Goal: Task Accomplishment & Management: Complete application form

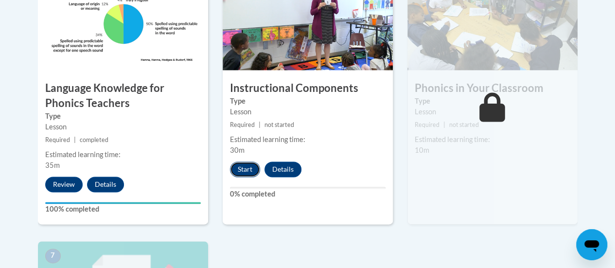
click at [250, 164] on button "Start" at bounding box center [245, 169] width 30 height 16
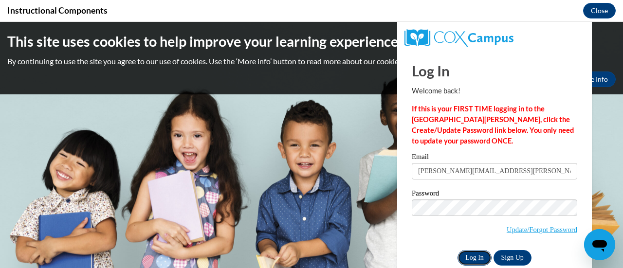
click at [458, 253] on input "Log In" at bounding box center [474, 258] width 34 height 16
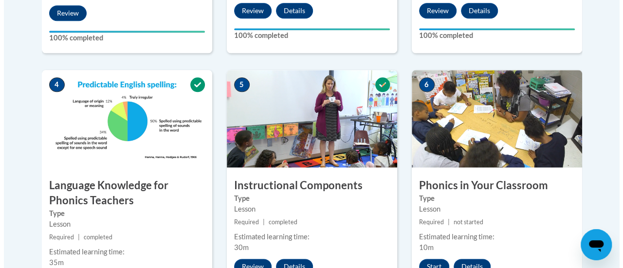
scroll to position [681, 0]
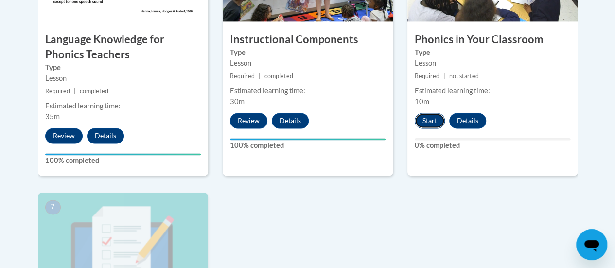
click at [430, 119] on button "Start" at bounding box center [430, 121] width 30 height 16
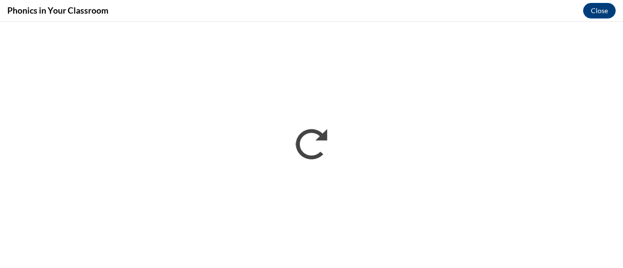
scroll to position [0, 0]
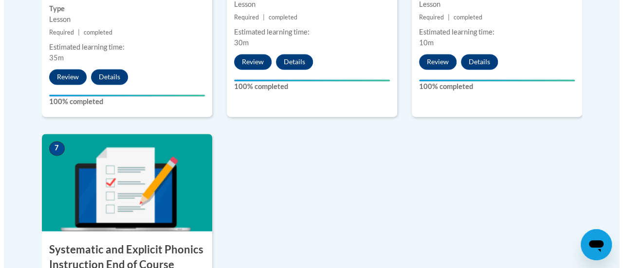
scroll to position [886, 0]
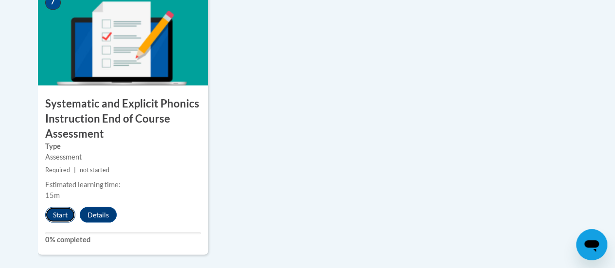
click at [65, 214] on button "Start" at bounding box center [60, 215] width 30 height 16
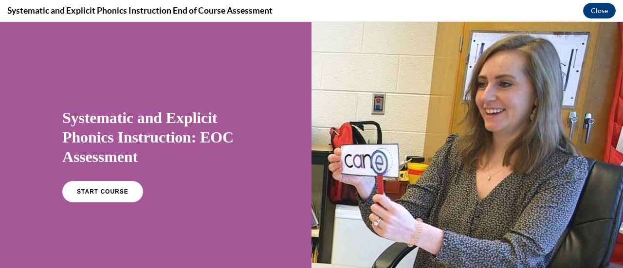
scroll to position [0, 0]
click at [119, 189] on span "START COURSE" at bounding box center [102, 191] width 54 height 7
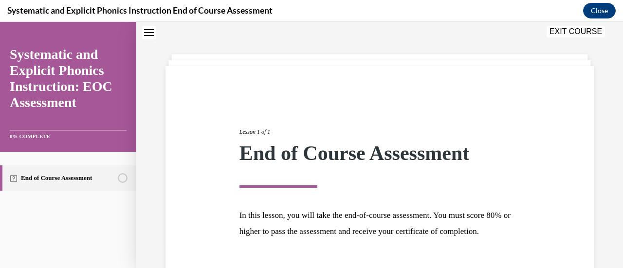
scroll to position [114, 0]
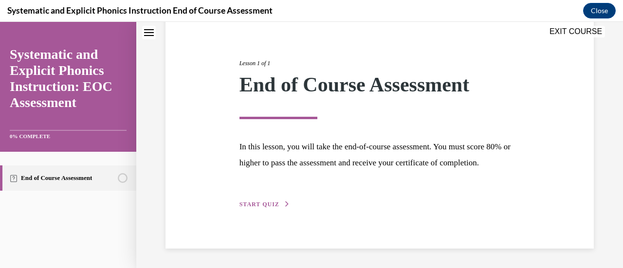
click at [244, 206] on span "START QUIZ" at bounding box center [259, 204] width 40 height 7
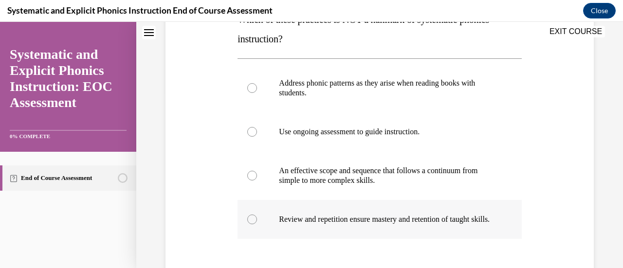
scroll to position [224, 0]
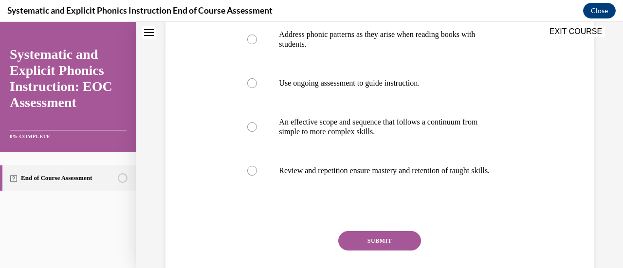
click at [330, 36] on div "EXIT COURSE" at bounding box center [374, 32] width 477 height 21
click at [253, 41] on div "EXIT COURSE" at bounding box center [374, 32] width 477 height 21
click at [252, 40] on div "EXIT COURSE" at bounding box center [374, 32] width 477 height 21
click at [252, 39] on div "EXIT COURSE" at bounding box center [374, 32] width 477 height 21
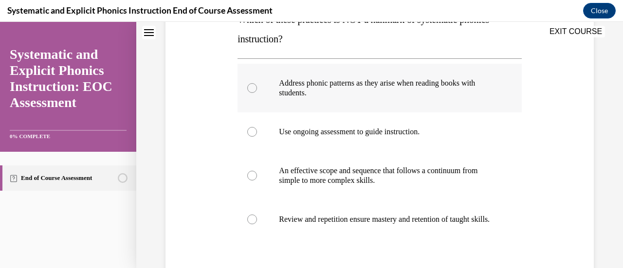
click at [253, 89] on div at bounding box center [252, 88] width 10 height 10
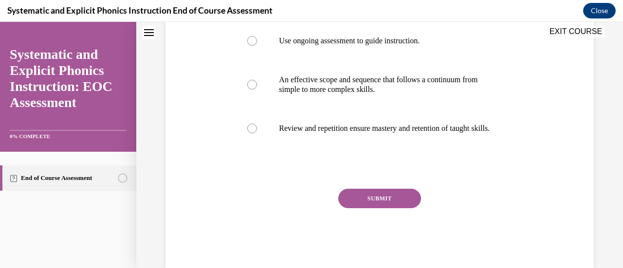
click at [377, 208] on button "SUBMIT" at bounding box center [379, 198] width 83 height 19
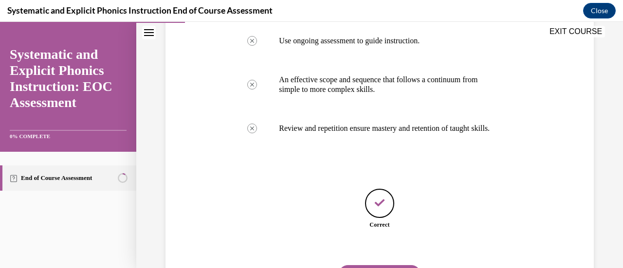
scroll to position [326, 0]
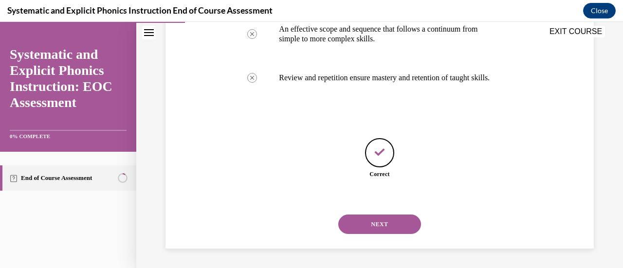
click at [374, 226] on button "NEXT" at bounding box center [379, 223] width 83 height 19
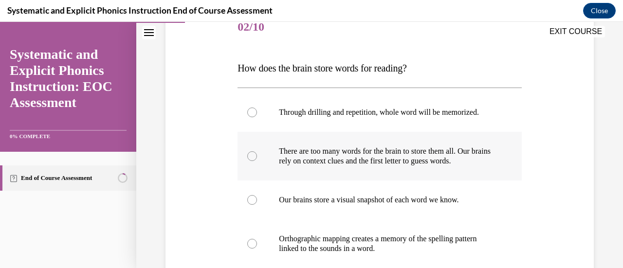
scroll to position [176, 0]
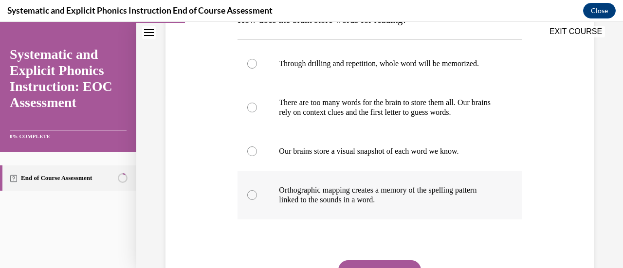
click at [252, 197] on div at bounding box center [252, 195] width 10 height 10
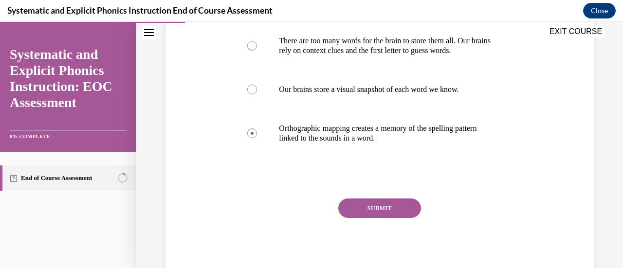
click at [378, 213] on button "SUBMIT" at bounding box center [379, 207] width 83 height 19
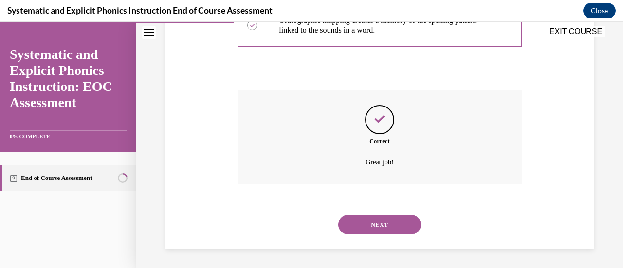
click at [379, 219] on button "NEXT" at bounding box center [379, 224] width 83 height 19
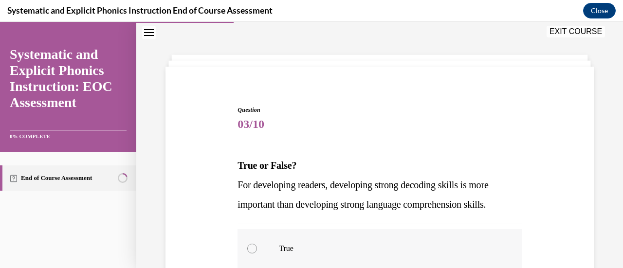
scroll to position [176, 0]
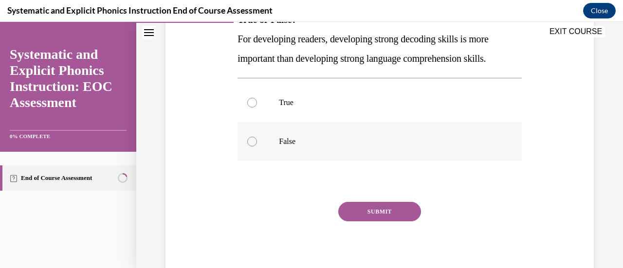
click at [268, 138] on div at bounding box center [379, 141] width 284 height 39
click at [362, 207] on button "SUBMIT" at bounding box center [379, 211] width 83 height 19
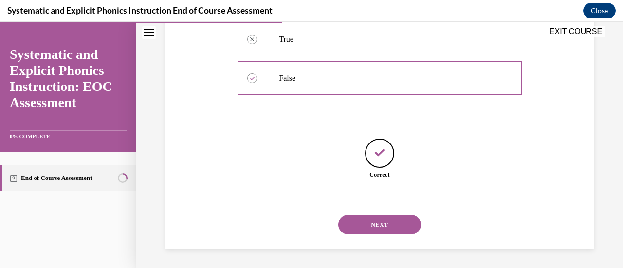
click at [400, 223] on button "NEXT" at bounding box center [379, 224] width 83 height 19
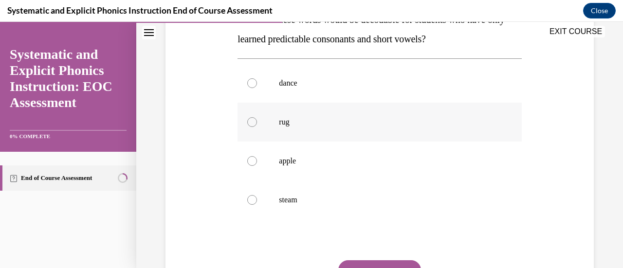
click at [248, 122] on div at bounding box center [252, 122] width 10 height 10
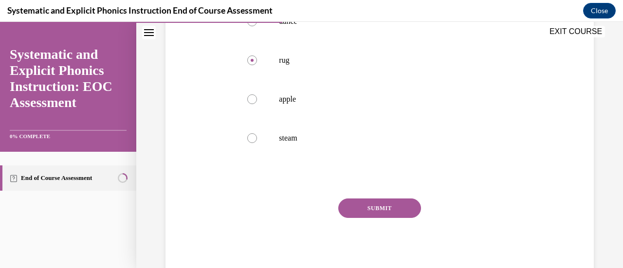
click at [361, 201] on button "SUBMIT" at bounding box center [379, 207] width 83 height 19
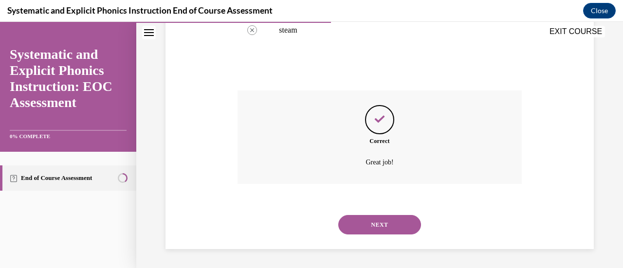
click at [366, 226] on button "NEXT" at bounding box center [379, 224] width 83 height 19
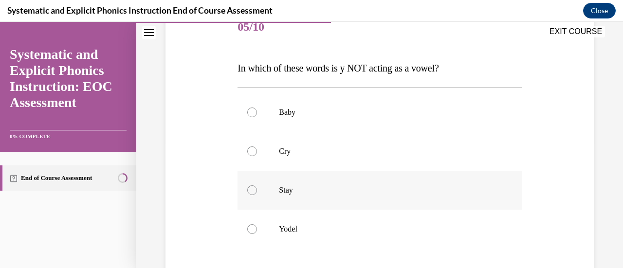
scroll to position [176, 0]
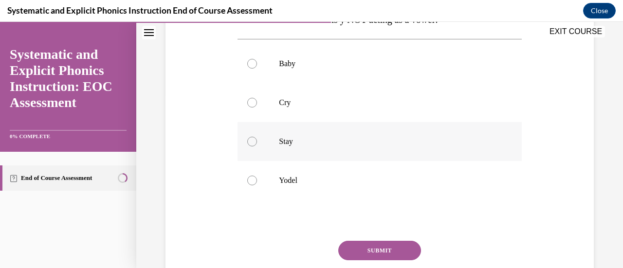
click at [251, 144] on div at bounding box center [252, 142] width 10 height 10
click at [369, 248] on button "SUBMIT" at bounding box center [379, 250] width 83 height 19
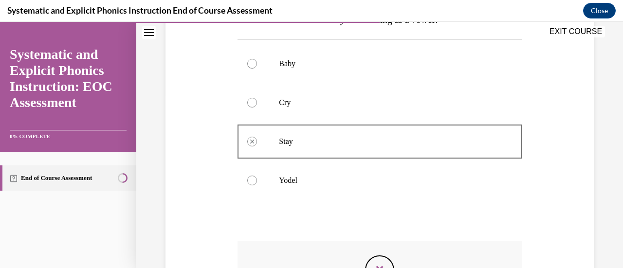
scroll to position [326, 0]
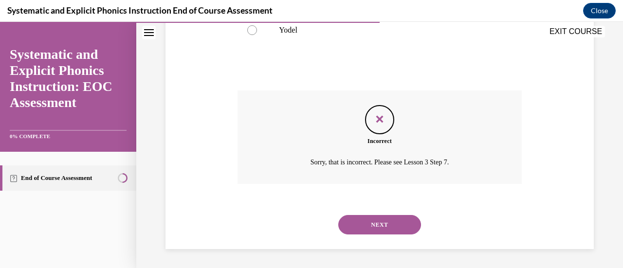
click at [380, 224] on button "NEXT" at bounding box center [379, 224] width 83 height 19
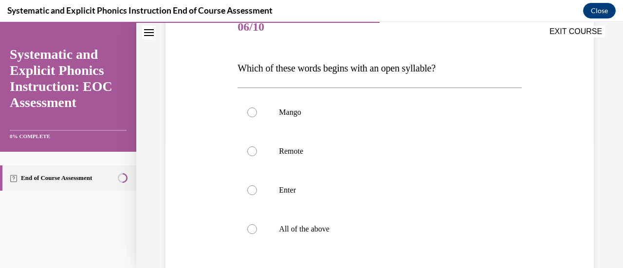
scroll to position [176, 0]
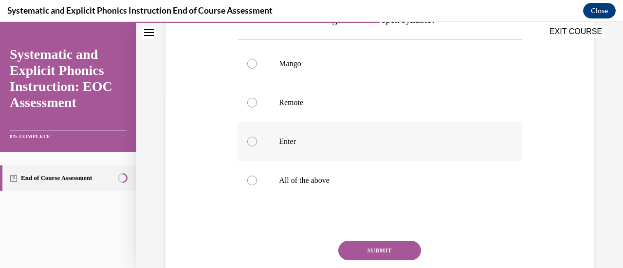
click at [249, 142] on div at bounding box center [252, 142] width 10 height 10
click at [377, 249] on button "SUBMIT" at bounding box center [379, 250] width 83 height 19
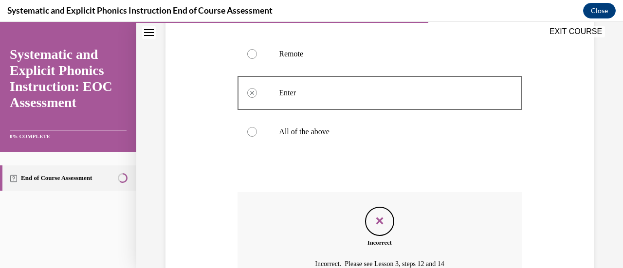
scroll to position [326, 0]
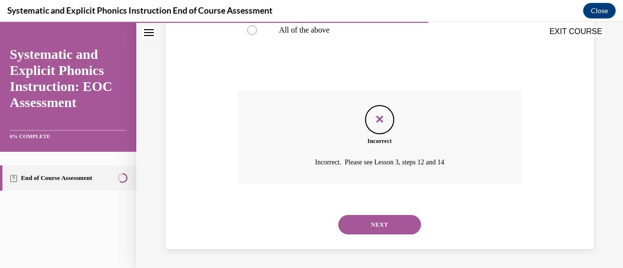
click at [391, 222] on button "NEXT" at bounding box center [379, 224] width 83 height 19
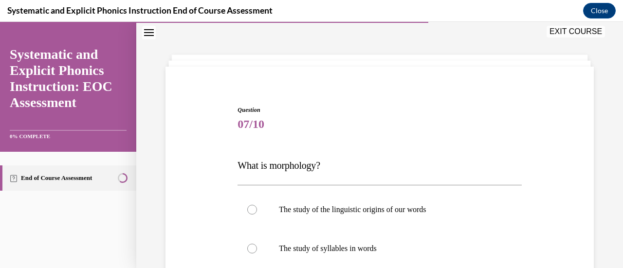
scroll to position [127, 0]
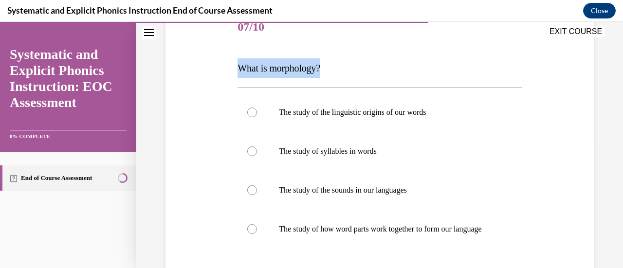
drag, startPoint x: 237, startPoint y: 66, endPoint x: 345, endPoint y: 74, distance: 107.8
click at [345, 74] on p "What is morphology?" at bounding box center [379, 67] width 284 height 19
copy span "What is morphology?"
click at [383, 73] on p "What is morphology?" at bounding box center [379, 67] width 284 height 19
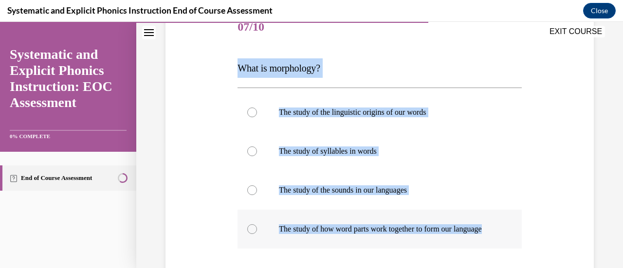
drag, startPoint x: 234, startPoint y: 69, endPoint x: 349, endPoint y: 234, distance: 201.6
click at [349, 234] on div "Question 07/10 What is morphology? The study of the linguistic origins of our w…" at bounding box center [379, 181] width 288 height 375
copy div "What is morphology? The study of the linguistic origins of our words The study …"
click at [573, 107] on div "Question 07/10 What is morphology? The study of the linguistic origins of our w…" at bounding box center [379, 174] width 433 height 390
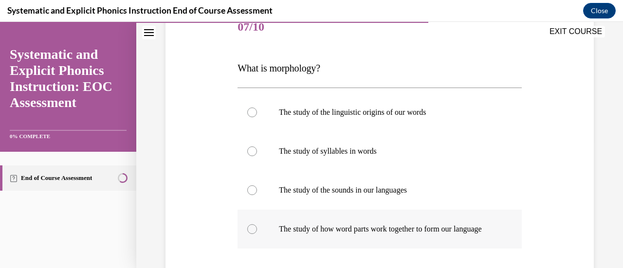
click at [251, 239] on div at bounding box center [379, 229] width 284 height 39
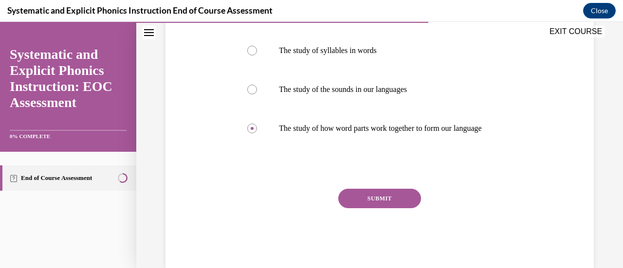
click at [357, 208] on button "SUBMIT" at bounding box center [379, 198] width 83 height 19
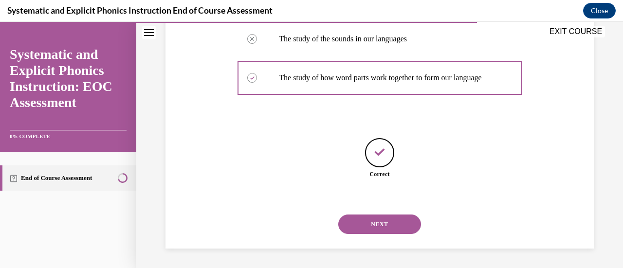
click at [363, 225] on button "NEXT" at bounding box center [379, 223] width 83 height 19
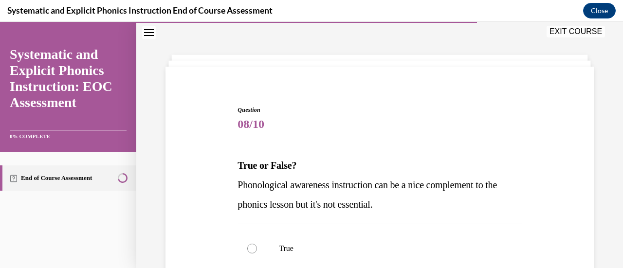
scroll to position [127, 0]
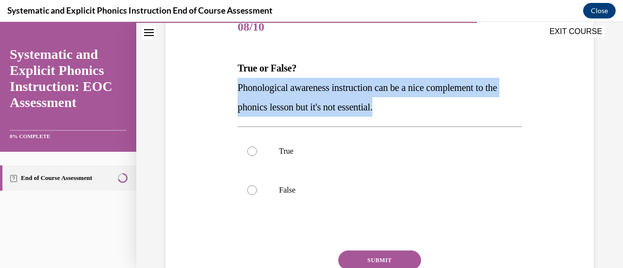
drag, startPoint x: 260, startPoint y: 87, endPoint x: 282, endPoint y: 96, distance: 24.0
click at [412, 106] on div "Question 08/10 True or False? Phonological awareness instruction can be a nice …" at bounding box center [379, 162] width 288 height 337
click at [227, 67] on div "Question 08/10 True or False? Phonological awareness instruction can be a nice …" at bounding box center [379, 154] width 433 height 351
drag, startPoint x: 234, startPoint y: 68, endPoint x: 404, endPoint y: 109, distance: 174.4
click at [404, 109] on div "Question 08/10 True or False? Phonological awareness instruction can be a nice …" at bounding box center [379, 162] width 288 height 337
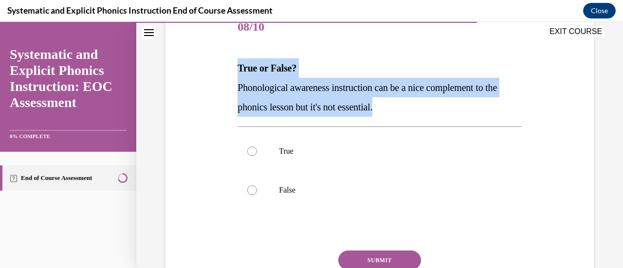
copy div "True or False? Phonological awareness instruction can be a nice complement to t…"
click at [279, 190] on p "False" at bounding box center [388, 190] width 218 height 10
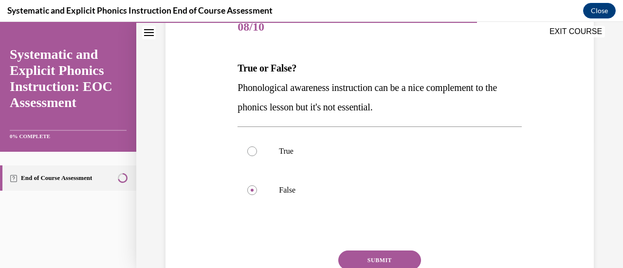
click at [373, 262] on button "SUBMIT" at bounding box center [379, 259] width 83 height 19
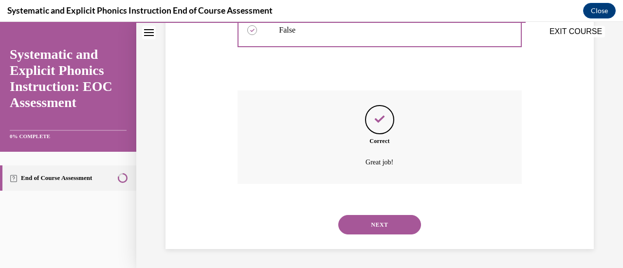
click at [384, 224] on button "NEXT" at bounding box center [379, 224] width 83 height 19
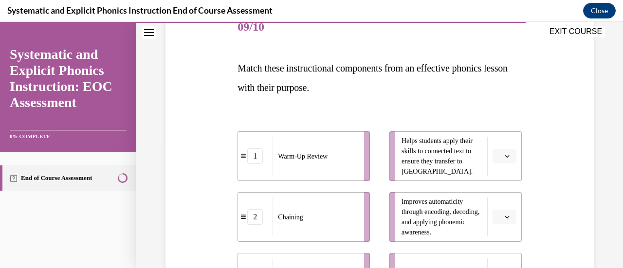
scroll to position [176, 0]
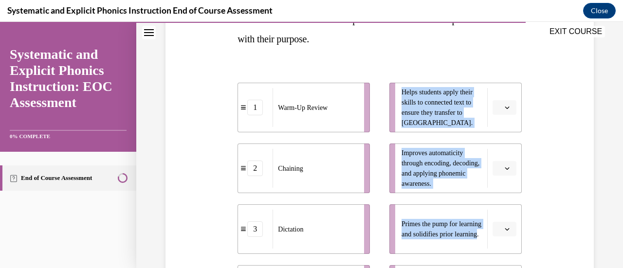
drag, startPoint x: 436, startPoint y: 240, endPoint x: 373, endPoint y: 111, distance: 143.1
click at [373, 111] on div "1 Warm-Up Review 2 Chaining 3 Dictation 4 Decodable Text Helps students apply t…" at bounding box center [379, 188] width 284 height 251
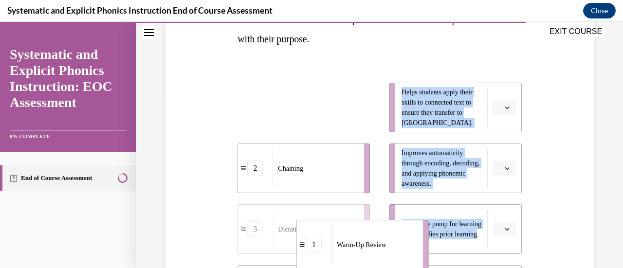
scroll to position [203, 0]
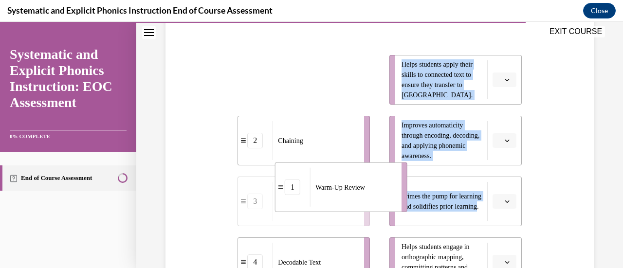
drag, startPoint x: 338, startPoint y: 102, endPoint x: 367, endPoint y: 185, distance: 88.4
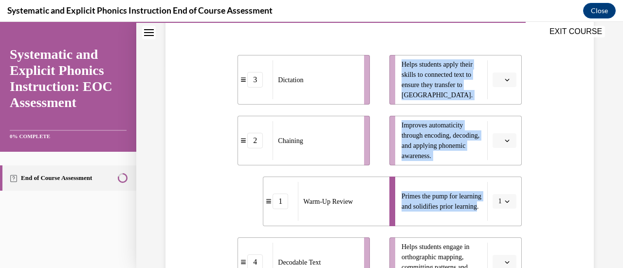
scroll to position [252, 0]
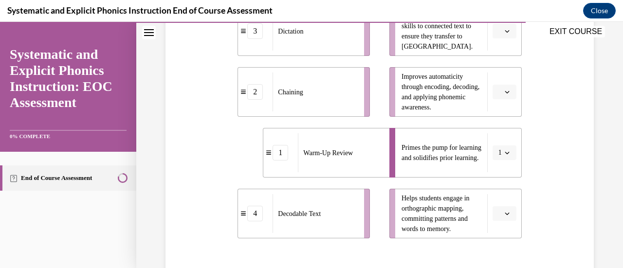
click at [545, 207] on div "Question 09/10 Match these instructional components from an effective phonics l…" at bounding box center [379, 106] width 433 height 505
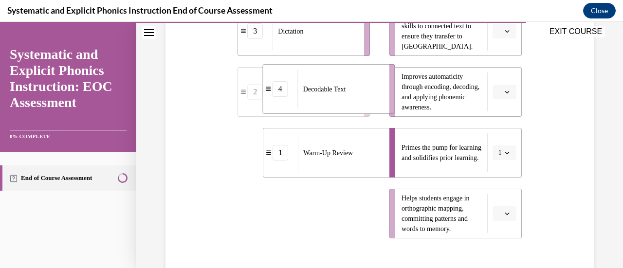
drag, startPoint x: 344, startPoint y: 229, endPoint x: 369, endPoint y: 86, distance: 145.1
click at [369, 86] on div "Decodable Text" at bounding box center [340, 89] width 85 height 39
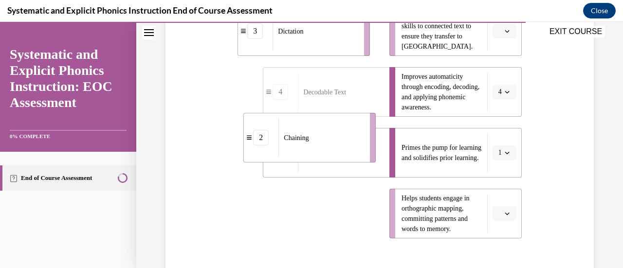
scroll to position [203, 0]
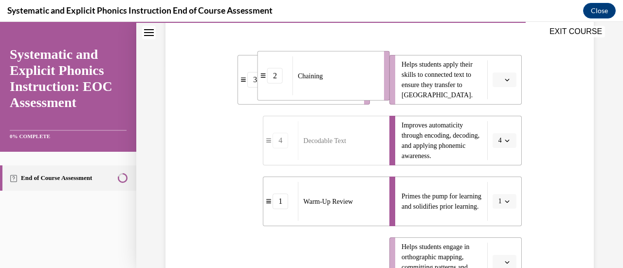
drag, startPoint x: 311, startPoint y: 227, endPoint x: 332, endPoint y: 85, distance: 143.6
click at [332, 85] on div "Chaining" at bounding box center [334, 75] width 85 height 39
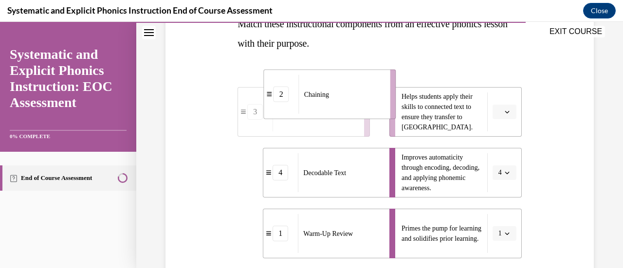
drag, startPoint x: 346, startPoint y: 264, endPoint x: 372, endPoint y: 45, distance: 220.4
click at [372, 45] on div "Question 09/10 Match these instructional components from an effective phonics l…" at bounding box center [379, 202] width 284 height 476
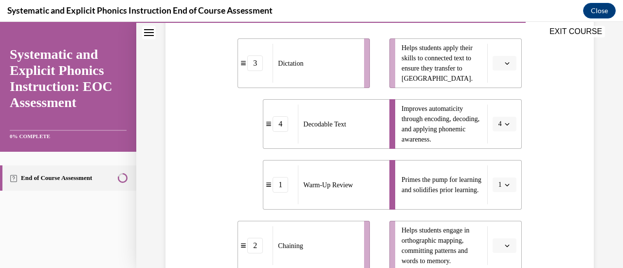
scroll to position [268, 0]
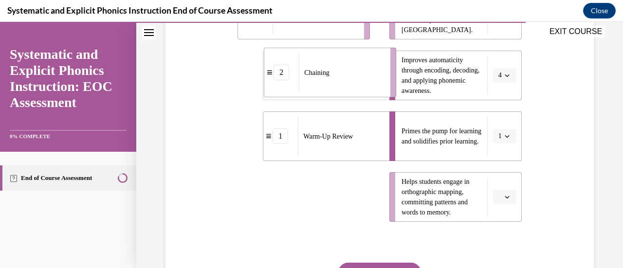
drag, startPoint x: 283, startPoint y: 201, endPoint x: 309, endPoint y: 76, distance: 127.3
click at [309, 76] on span "Chaining" at bounding box center [316, 73] width 25 height 10
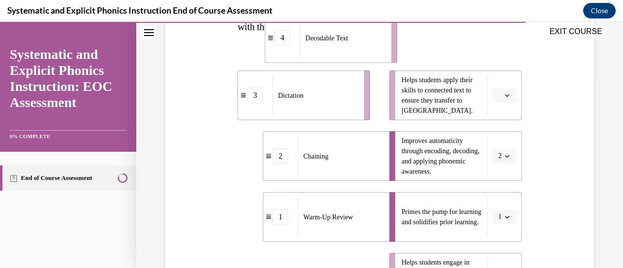
scroll to position [176, 0]
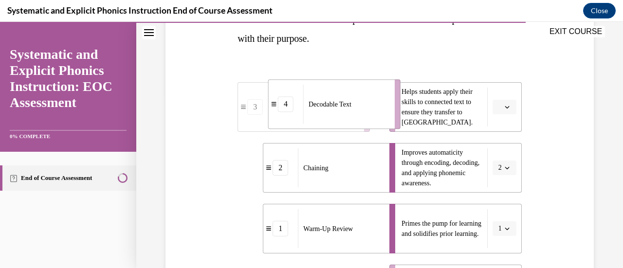
drag, startPoint x: 341, startPoint y: 248, endPoint x: 374, endPoint y: 120, distance: 131.7
click at [374, 120] on div "Decodable Text" at bounding box center [345, 104] width 85 height 39
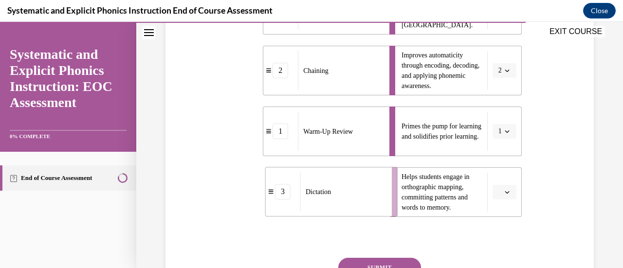
drag, startPoint x: 340, startPoint y: 199, endPoint x: 368, endPoint y: 199, distance: 27.2
click at [368, 199] on div "Dictation" at bounding box center [342, 191] width 85 height 39
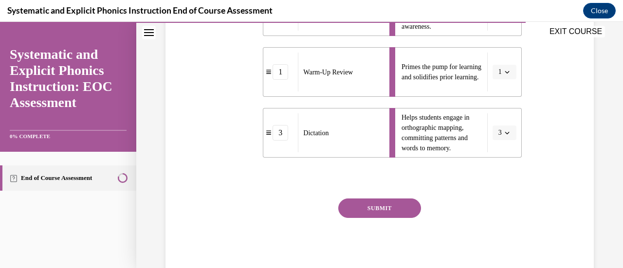
click at [375, 210] on button "SUBMIT" at bounding box center [379, 207] width 83 height 19
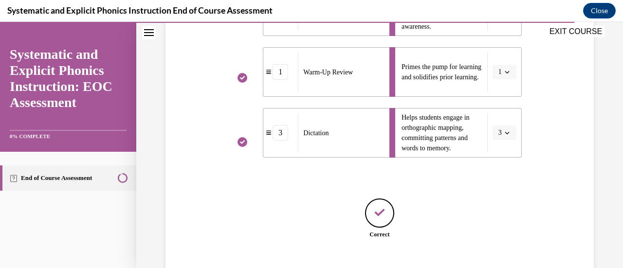
scroll to position [393, 0]
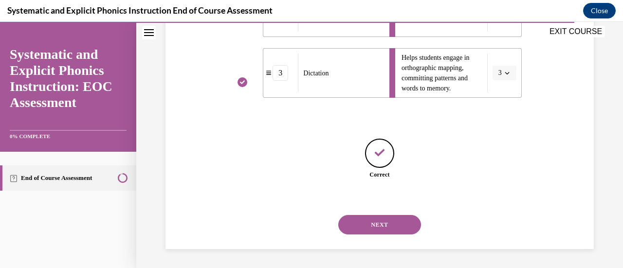
click at [406, 220] on button "NEXT" at bounding box center [379, 224] width 83 height 19
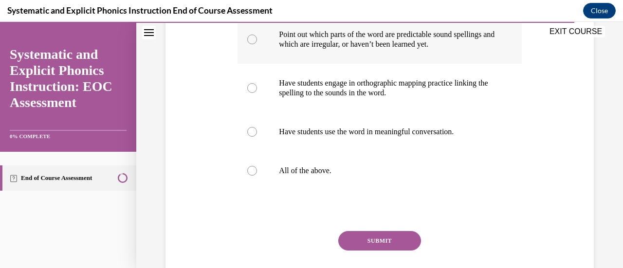
scroll to position [176, 0]
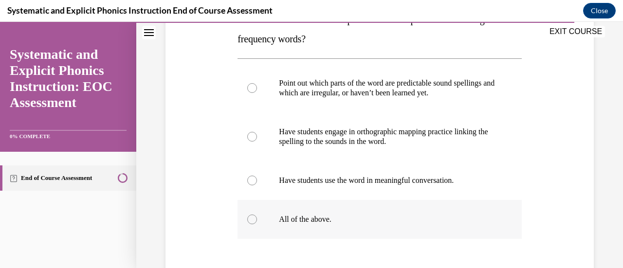
click at [248, 221] on div at bounding box center [252, 219] width 10 height 10
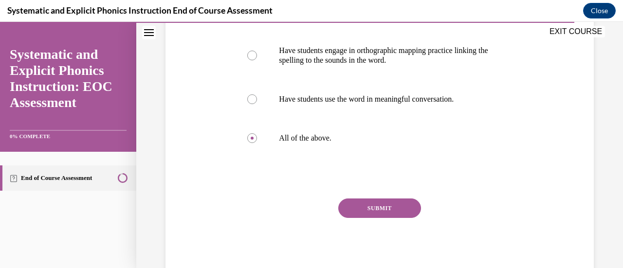
click at [341, 211] on button "SUBMIT" at bounding box center [379, 207] width 83 height 19
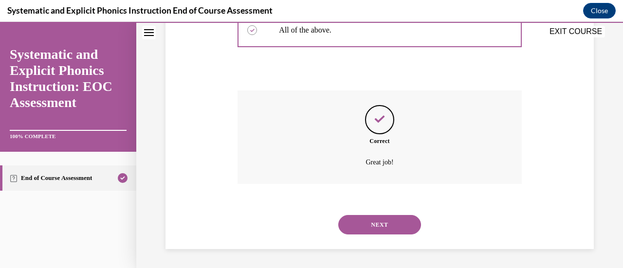
click at [389, 227] on button "NEXT" at bounding box center [379, 224] width 83 height 19
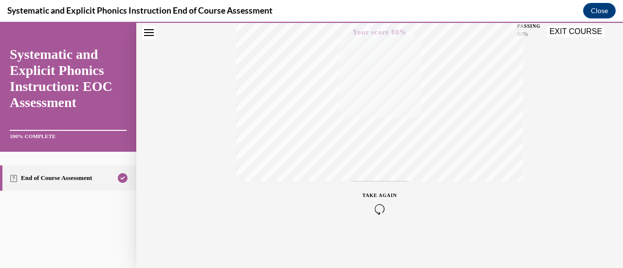
scroll to position [57, 0]
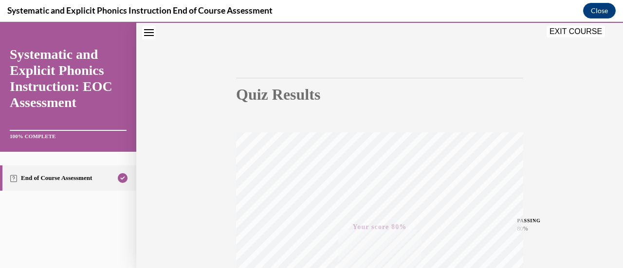
drag, startPoint x: 590, startPoint y: 32, endPoint x: 385, endPoint y: 151, distance: 236.5
click at [590, 32] on button "EXIT COURSE" at bounding box center [575, 32] width 58 height 12
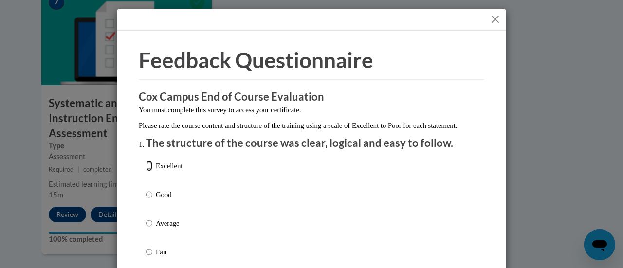
drag, startPoint x: 147, startPoint y: 177, endPoint x: 195, endPoint y: 200, distance: 53.3
click at [147, 171] on input "Excellent" at bounding box center [149, 166] width 6 height 11
radio input "true"
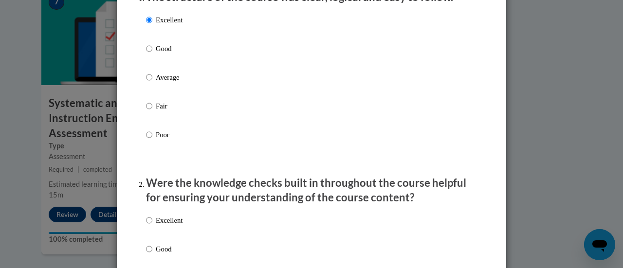
click at [161, 226] on p "Excellent" at bounding box center [169, 220] width 27 height 11
click at [152, 226] on input "Excellent" at bounding box center [149, 220] width 6 height 11
radio input "true"
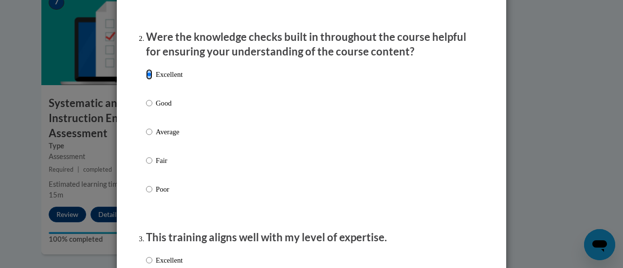
scroll to position [389, 0]
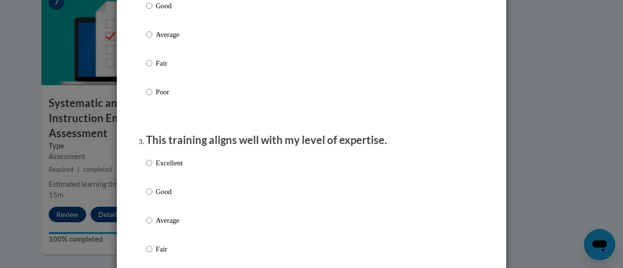
click at [156, 168] on p "Excellent" at bounding box center [169, 163] width 27 height 11
click at [152, 168] on input "Excellent" at bounding box center [149, 163] width 6 height 11
radio input "true"
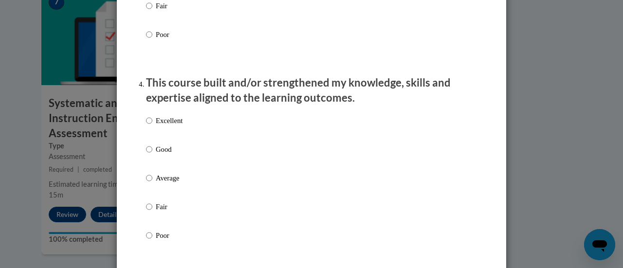
click at [158, 137] on label "Excellent" at bounding box center [164, 128] width 36 height 26
click at [152, 126] on input "Excellent" at bounding box center [149, 120] width 6 height 11
radio input "true"
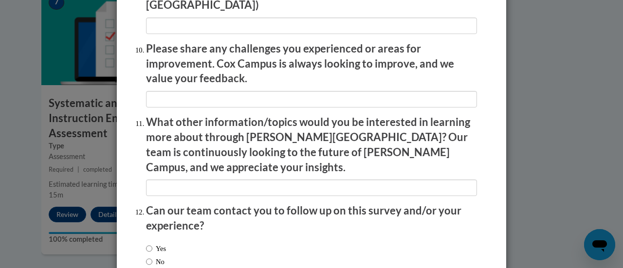
scroll to position [1754, 0]
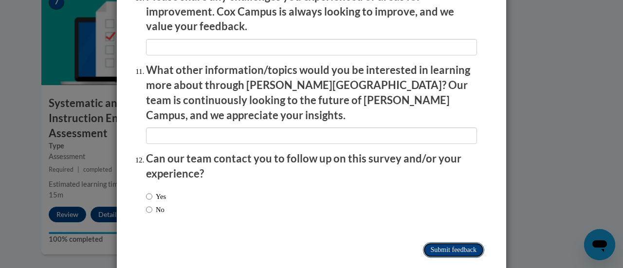
click at [459, 242] on input "Submit feedback" at bounding box center [453, 250] width 61 height 16
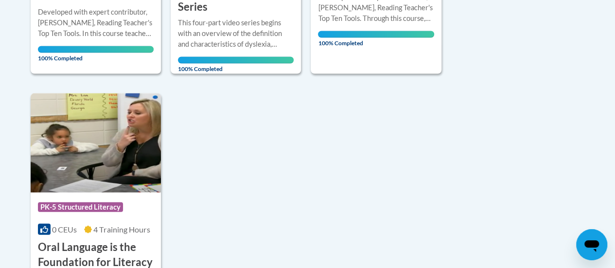
scroll to position [924, 0]
